Goal: Information Seeking & Learning: Check status

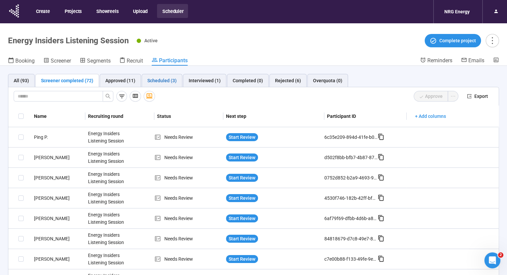
click at [163, 82] on div "Scheduled (3)" at bounding box center [161, 80] width 29 height 7
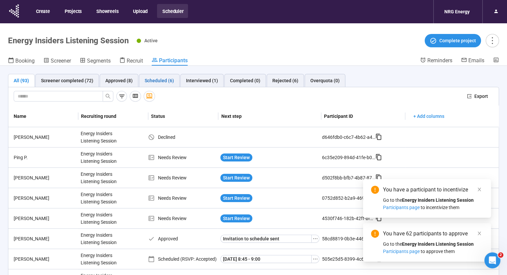
click at [164, 83] on div "Scheduled (6)" at bounding box center [159, 80] width 29 height 7
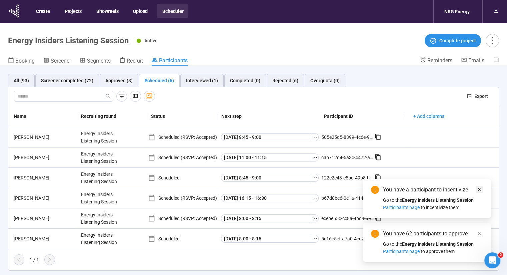
click at [480, 191] on icon "close" at bounding box center [479, 189] width 5 height 5
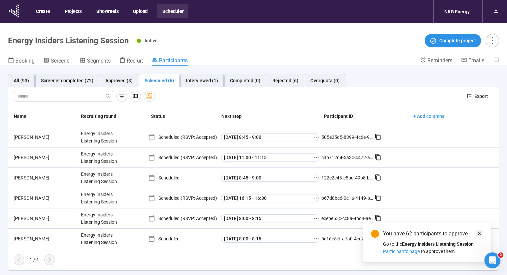
click at [478, 232] on icon "close" at bounding box center [479, 233] width 3 height 3
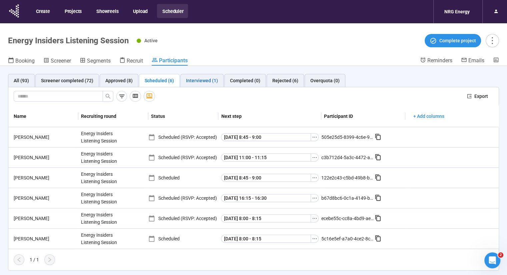
click at [199, 80] on div "Interviewed (1)" at bounding box center [202, 80] width 32 height 7
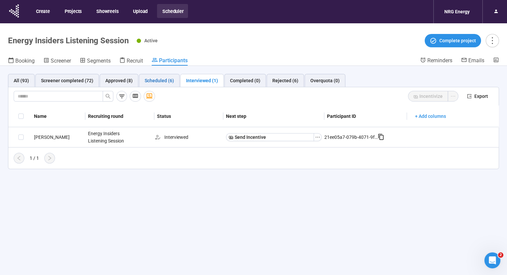
click at [151, 78] on div "Scheduled (6)" at bounding box center [159, 80] width 29 height 7
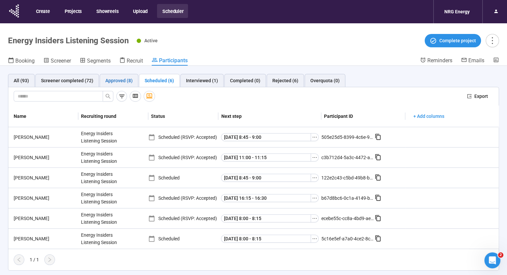
click at [120, 78] on div "Approved (8)" at bounding box center [118, 80] width 27 height 7
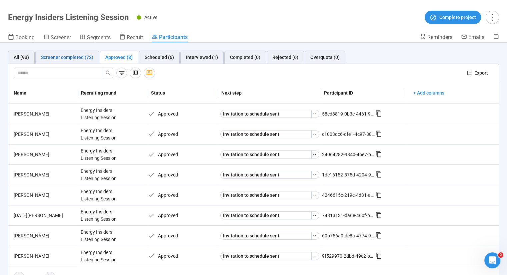
click at [71, 59] on div "Screener completed (72)" at bounding box center [67, 57] width 52 height 7
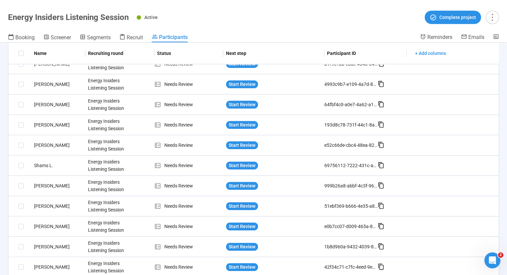
scroll to position [458, 0]
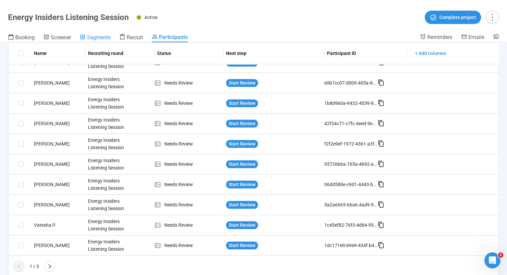
click at [100, 38] on span "Segments" at bounding box center [99, 37] width 24 height 6
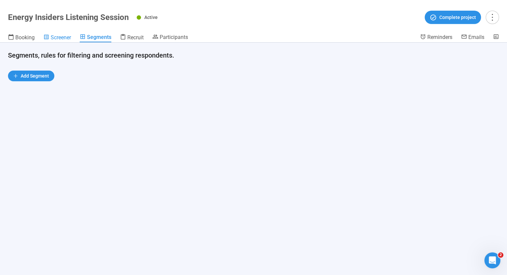
click at [64, 38] on span "Screener" at bounding box center [61, 37] width 20 height 6
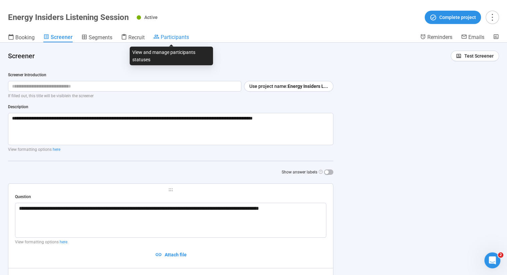
click at [179, 37] on span "Participants" at bounding box center [175, 37] width 28 height 6
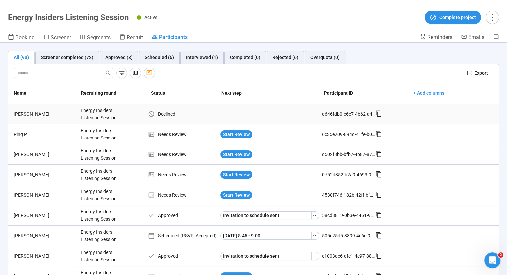
click at [23, 113] on div "[PERSON_NAME]" at bounding box center [44, 113] width 67 height 7
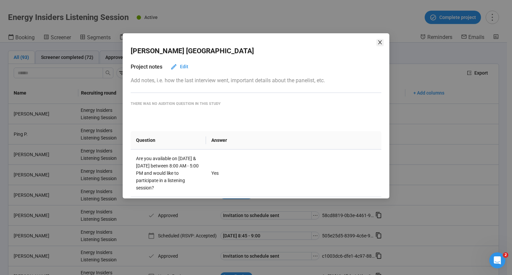
click at [381, 41] on icon "close" at bounding box center [379, 42] width 5 height 5
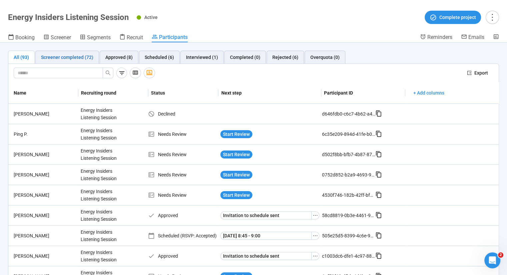
click at [84, 56] on div "Screener completed (72)" at bounding box center [67, 57] width 52 height 7
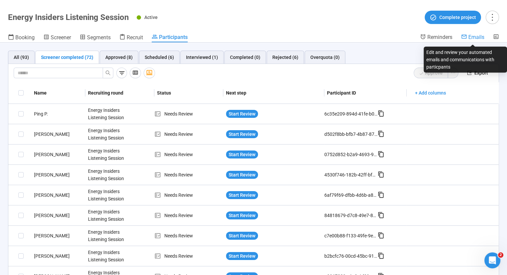
click at [477, 39] on span "Emails" at bounding box center [476, 37] width 16 height 6
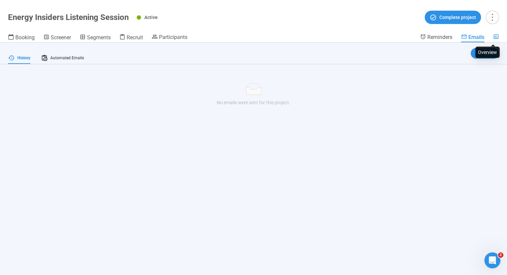
click at [497, 37] on icon at bounding box center [496, 36] width 5 height 5
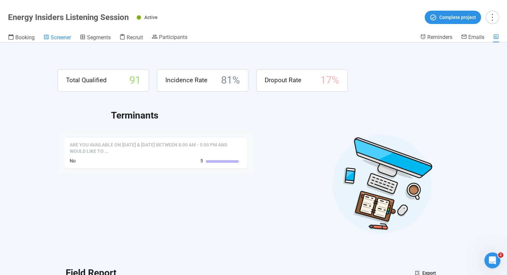
click at [68, 39] on span "Screener" at bounding box center [61, 37] width 20 height 6
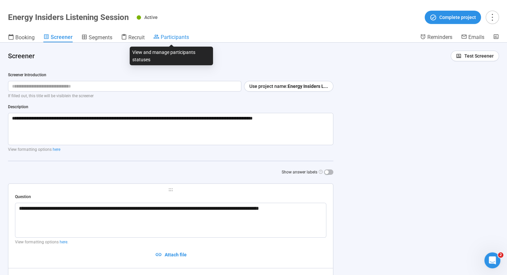
click at [163, 35] on span "Participants" at bounding box center [175, 37] width 28 height 6
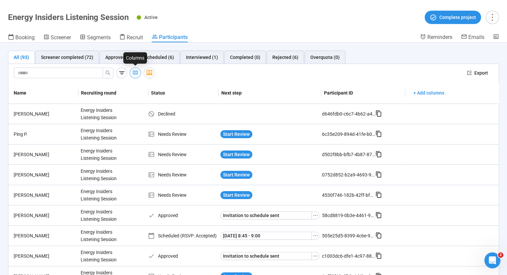
click at [137, 71] on icon "button" at bounding box center [135, 72] width 7 height 7
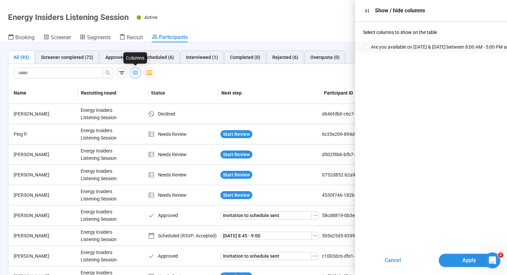
click at [137, 71] on icon "button" at bounding box center [135, 72] width 7 height 7
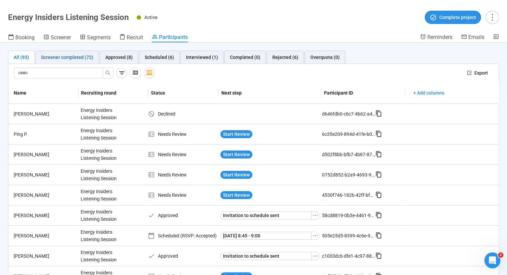
click at [72, 58] on div "Screener completed (72)" at bounding box center [67, 57] width 52 height 7
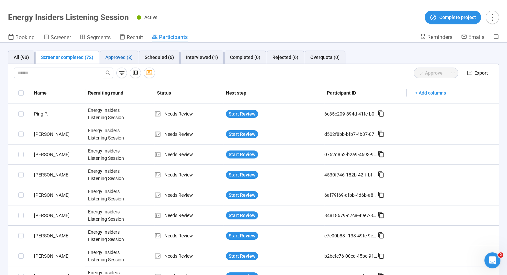
click at [115, 58] on div "Approved (8)" at bounding box center [118, 57] width 27 height 7
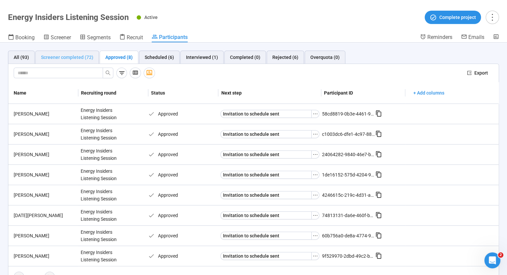
click at [77, 53] on div "Screener completed (72)" at bounding box center [67, 57] width 64 height 13
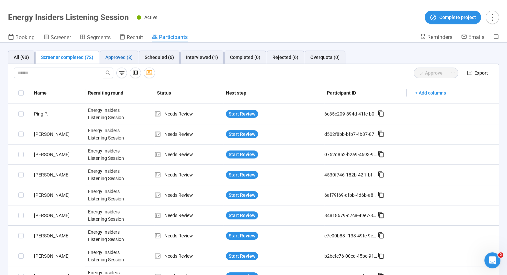
click at [120, 58] on div "Approved (8)" at bounding box center [118, 57] width 27 height 7
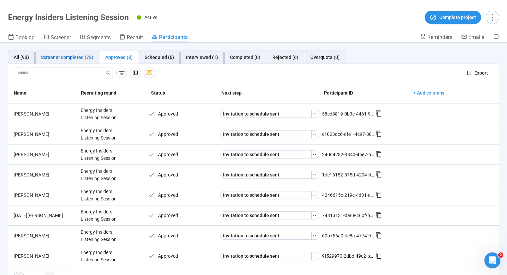
click at [65, 56] on div "Screener completed (72)" at bounding box center [67, 57] width 52 height 7
